Goal: Task Accomplishment & Management: Use online tool/utility

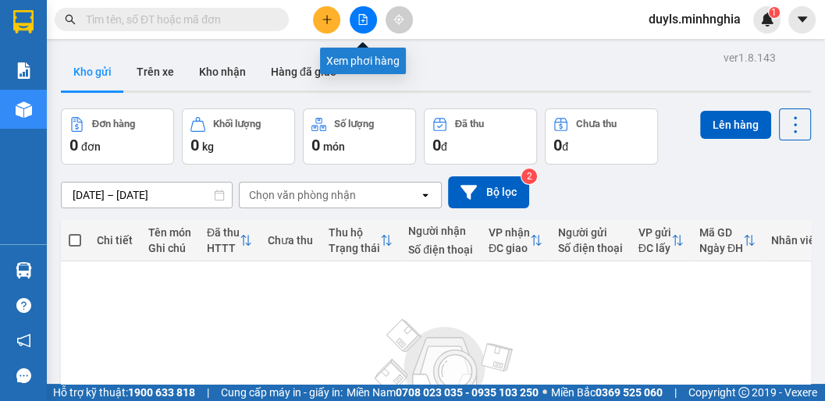
click at [359, 16] on icon "file-add" at bounding box center [362, 19] width 11 height 11
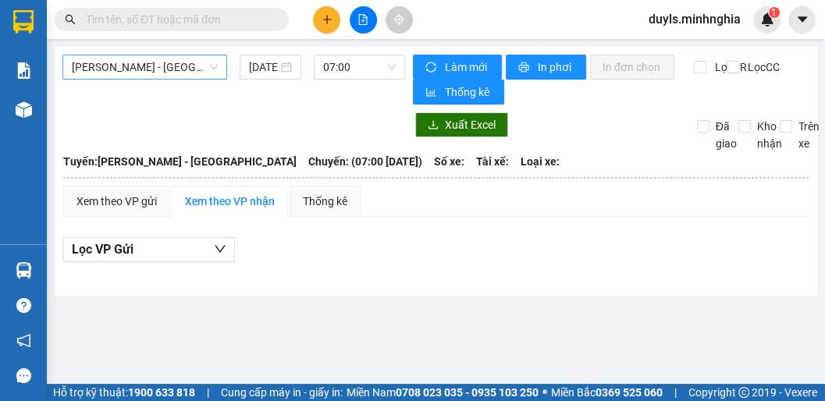
click at [141, 69] on span "[PERSON_NAME] - [GEOGRAPHIC_DATA]" at bounding box center [145, 66] width 146 height 23
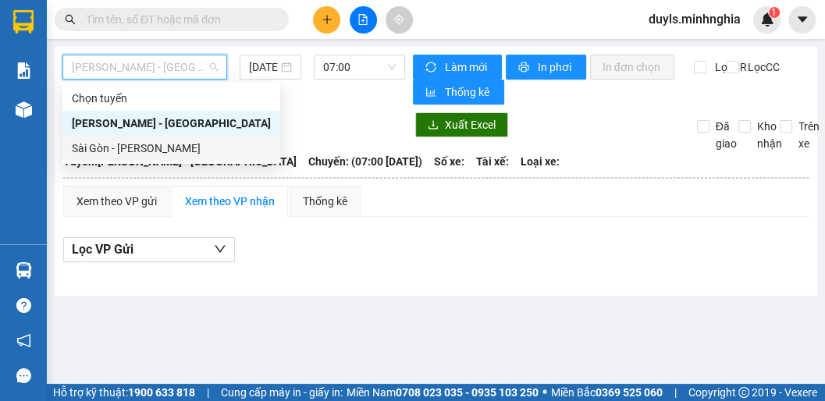
click at [172, 151] on div "Sài Gòn - [PERSON_NAME]" at bounding box center [171, 148] width 199 height 17
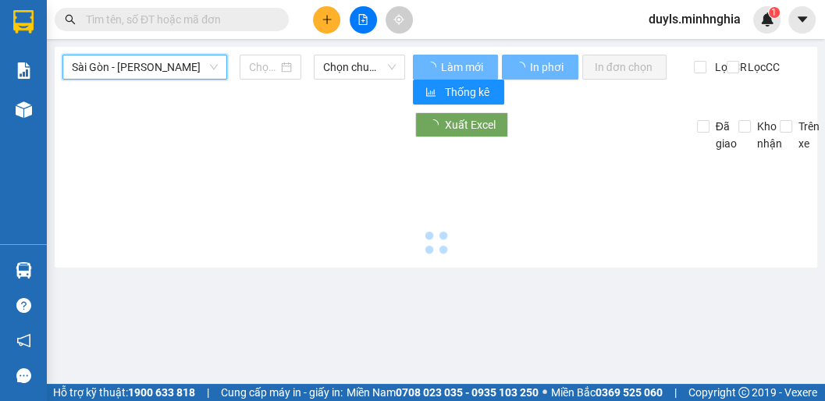
type input "[DATE]"
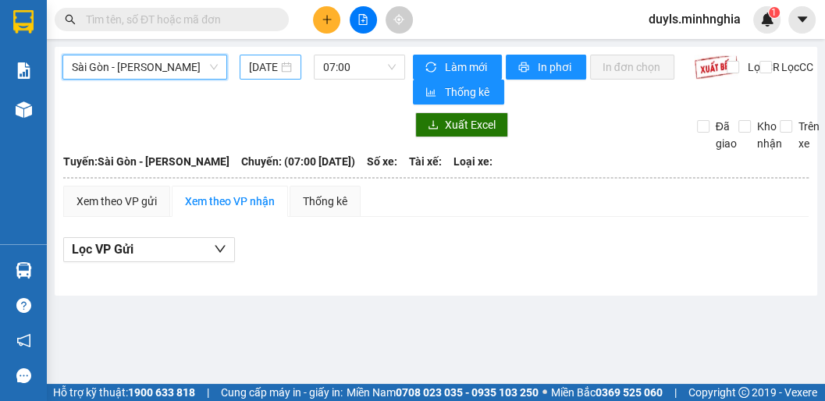
click at [269, 76] on div "[DATE]" at bounding box center [271, 67] width 62 height 25
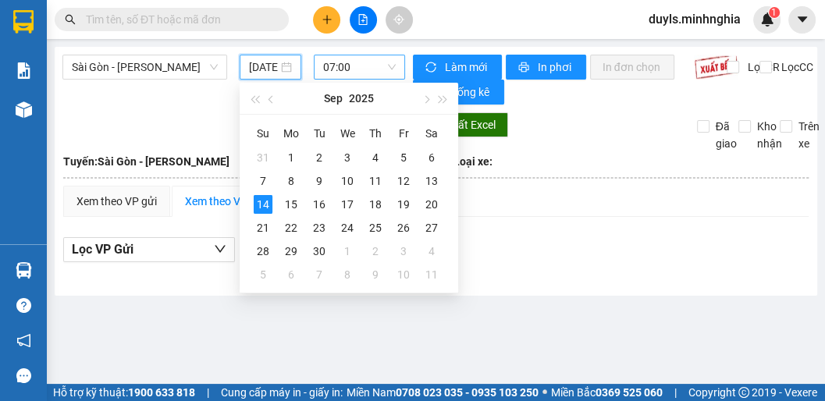
click at [363, 66] on span "07:00" at bounding box center [359, 66] width 73 height 23
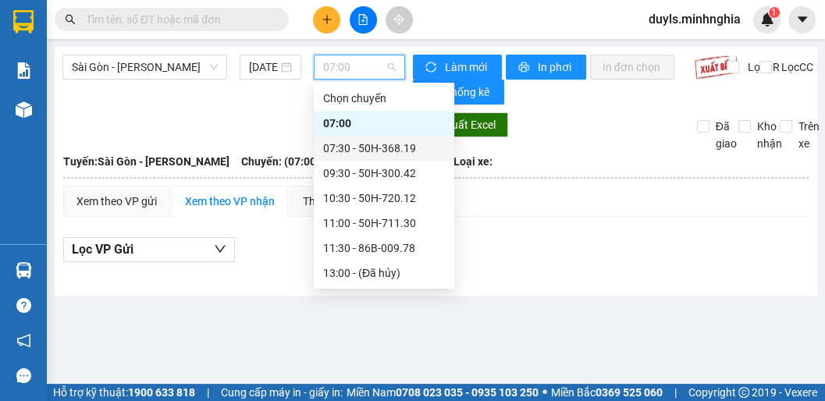
click at [363, 141] on div "07:30 - 50H-368.19" at bounding box center [384, 148] width 122 height 17
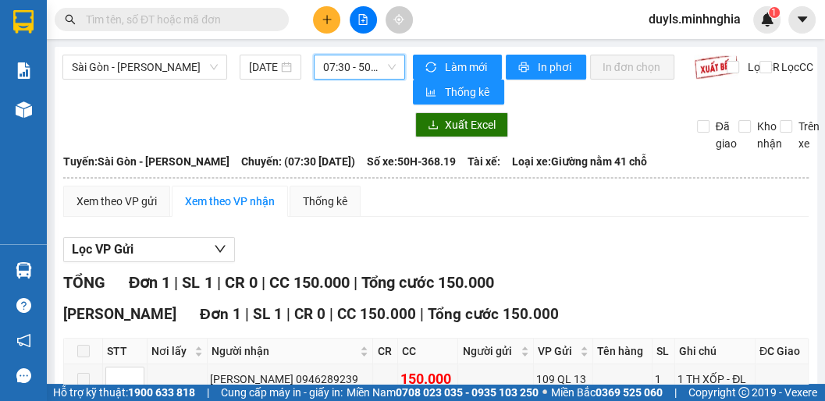
click at [344, 66] on span "07:30 - 50H-368.19" at bounding box center [359, 66] width 73 height 23
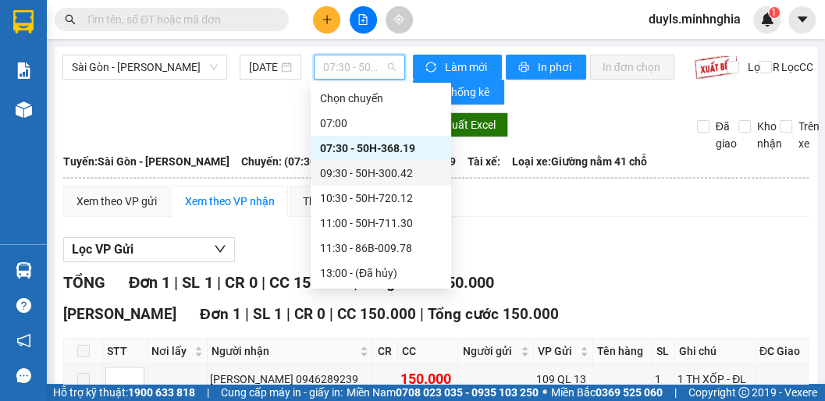
click at [379, 173] on div "09:30 - 50H-300.42" at bounding box center [381, 173] width 122 height 17
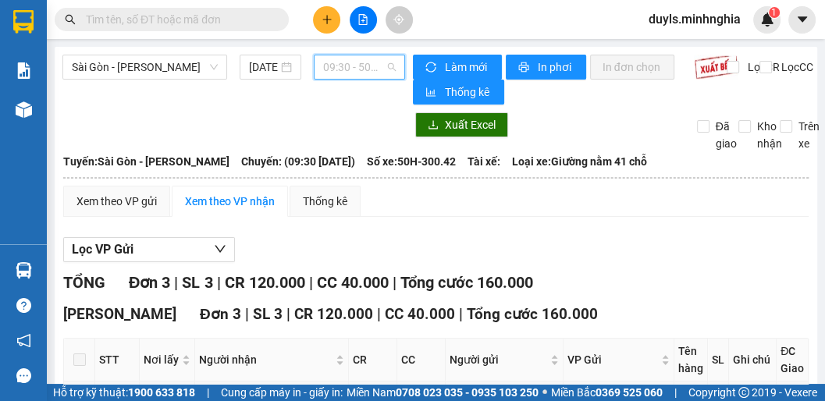
click at [340, 69] on span "09:30 - 50H-300.42" at bounding box center [359, 66] width 73 height 23
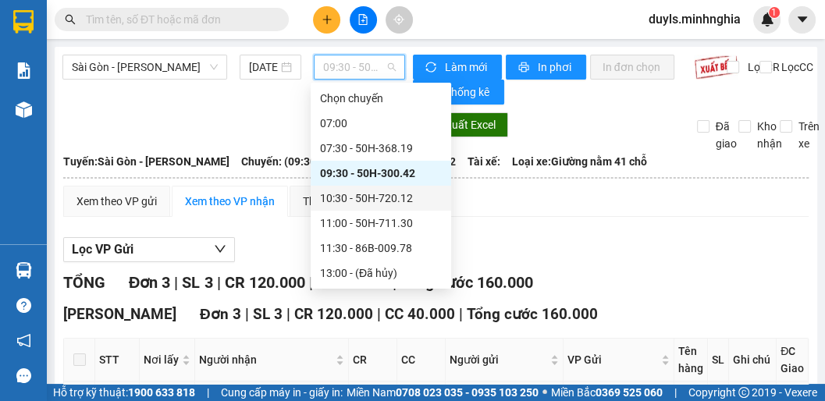
click at [396, 195] on div "10:30 - 50H-720.12" at bounding box center [381, 198] width 122 height 17
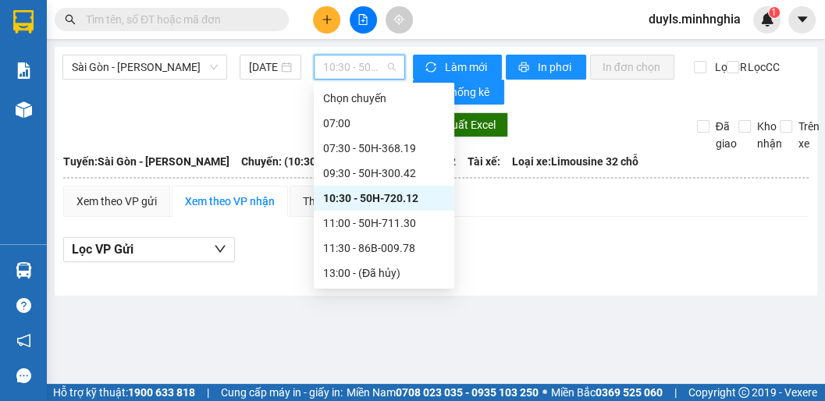
click at [357, 75] on span "10:30 - 50H-720.12" at bounding box center [359, 66] width 73 height 23
click at [371, 147] on div "07:30 - 50H-368.19" at bounding box center [384, 148] width 122 height 17
